Goal: Task Accomplishment & Management: Use online tool/utility

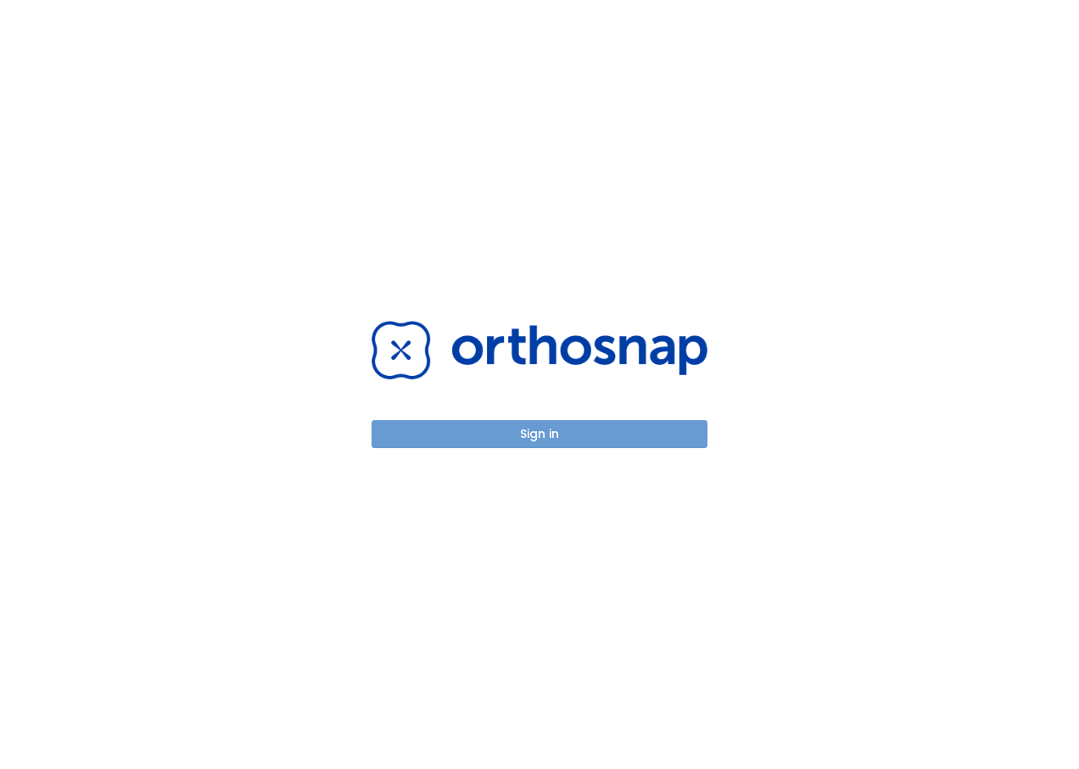
click at [544, 438] on button "Sign in" at bounding box center [540, 434] width 336 height 28
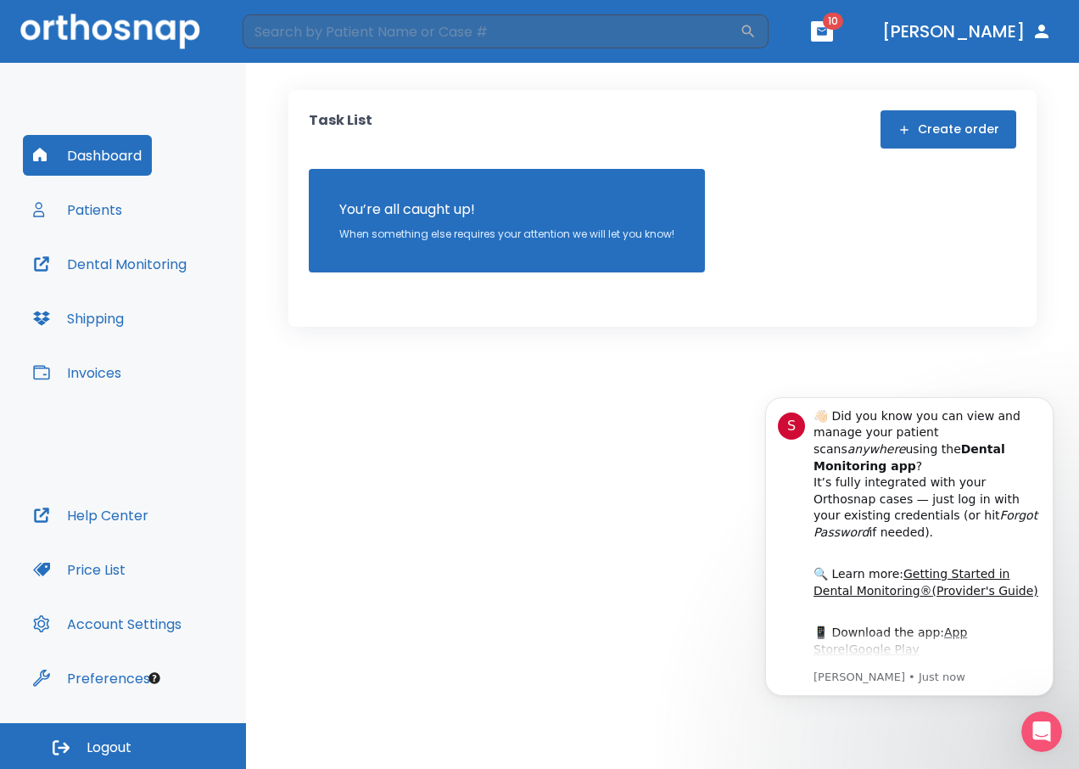
click at [104, 207] on button "Patients" at bounding box center [77, 209] width 109 height 41
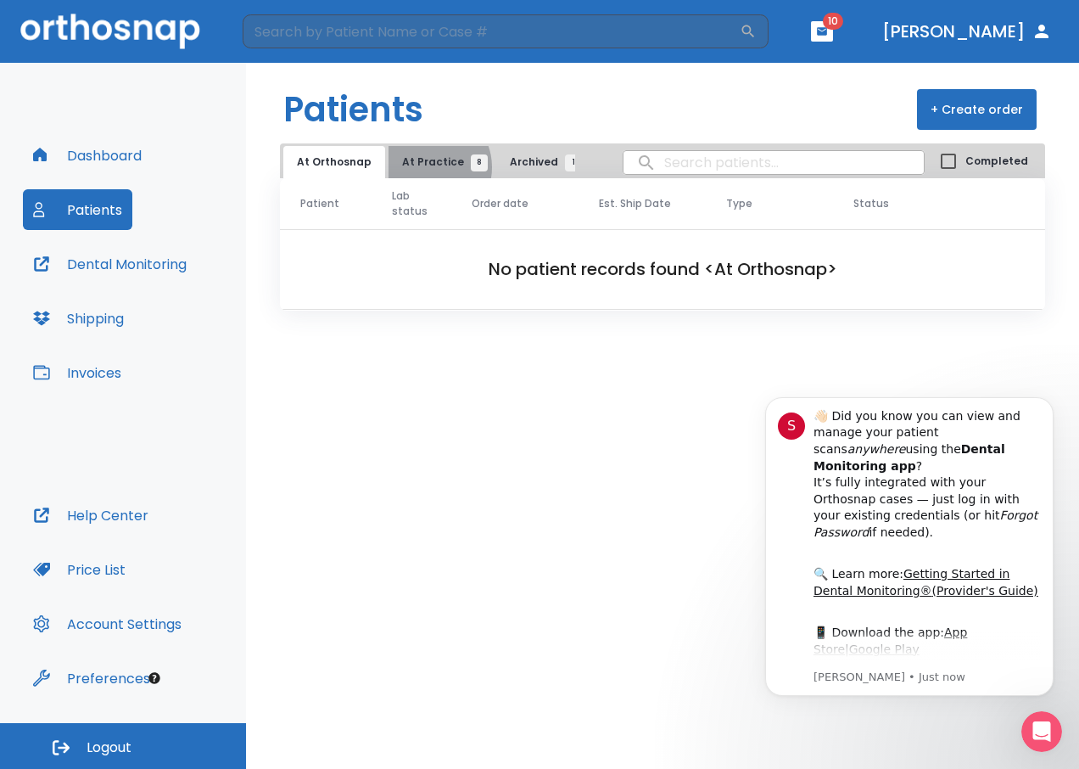
click at [423, 167] on span "At Practice 8" at bounding box center [440, 161] width 77 height 15
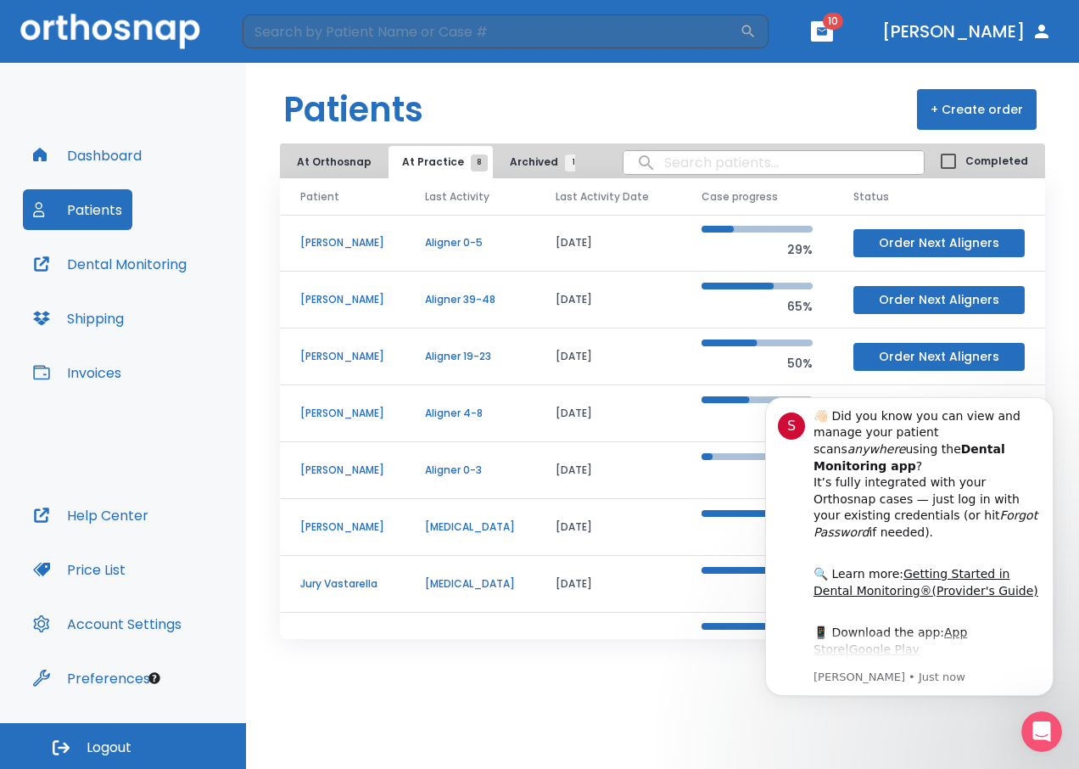
scroll to position [57, 0]
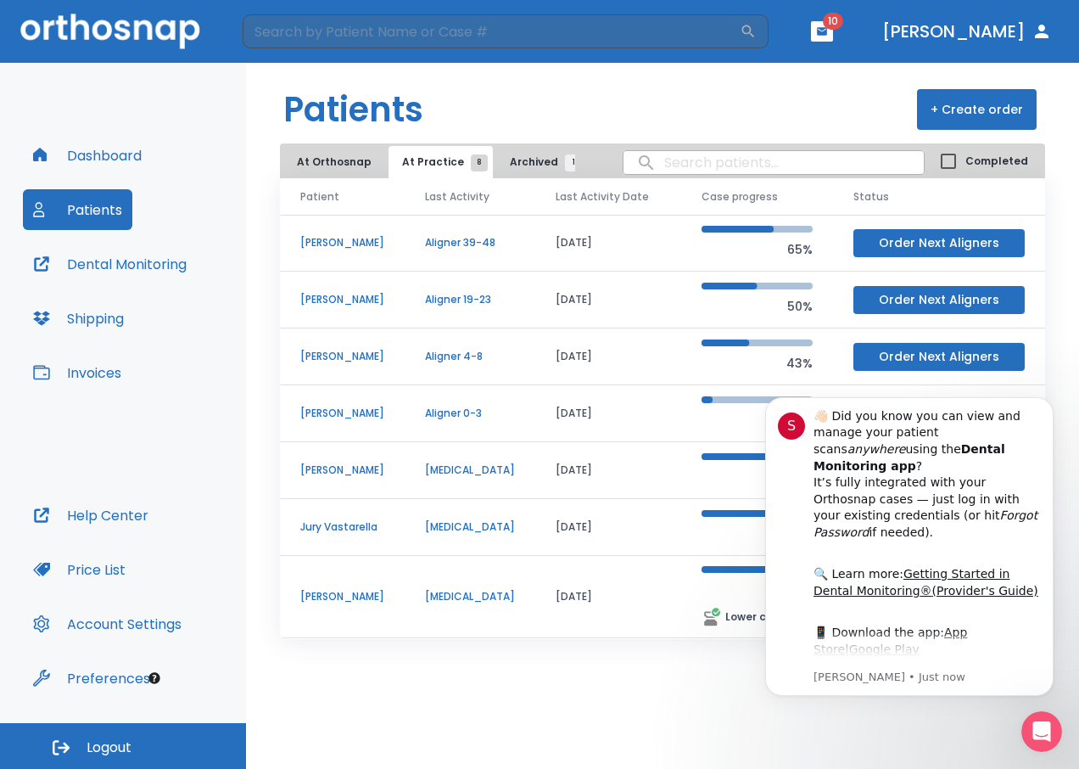
click at [981, 300] on button "Order Next Aligners" at bounding box center [939, 300] width 171 height 28
